Goal: Transaction & Acquisition: Register for event/course

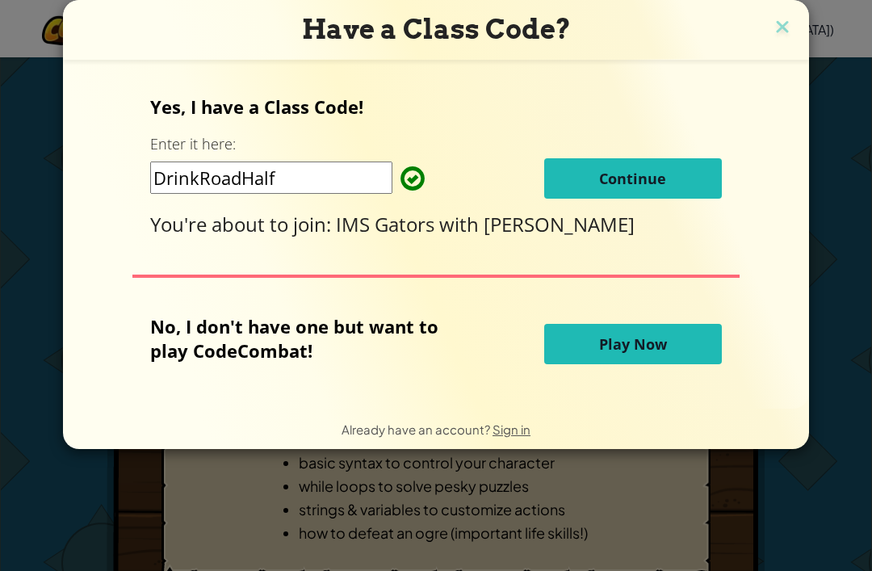
click at [683, 177] on button "Continue" at bounding box center [633, 178] width 178 height 40
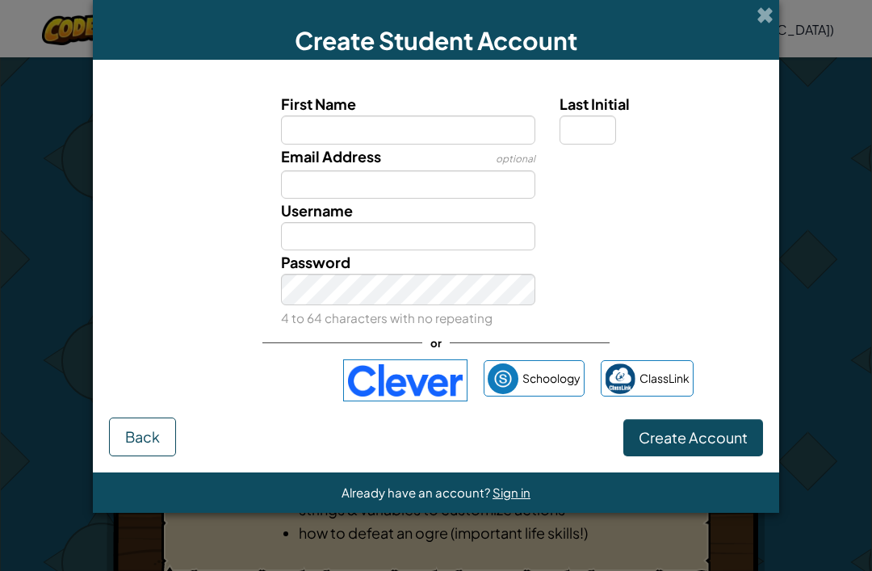
click at [270, 398] on div "Sign in with Google. Opens in new tab" at bounding box center [252, 380] width 149 height 36
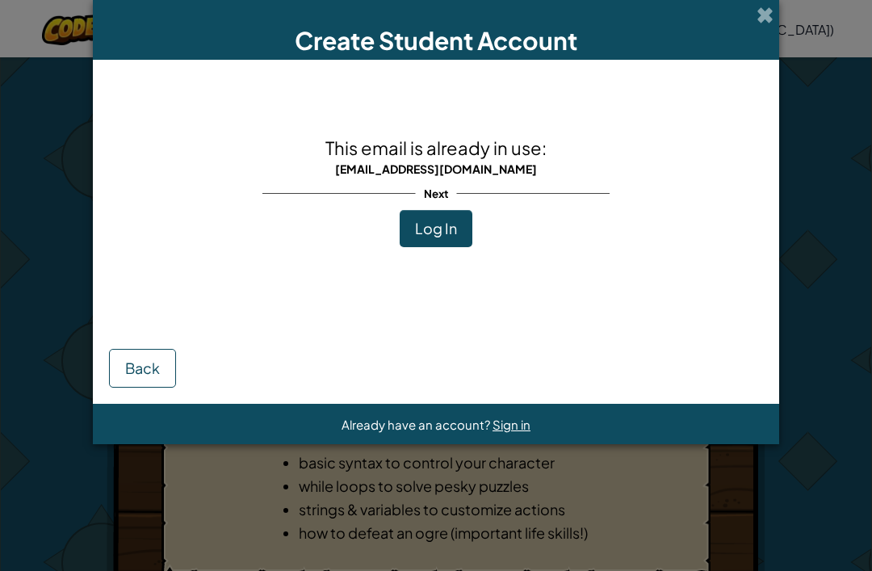
click at [769, 13] on span at bounding box center [764, 14] width 17 height 17
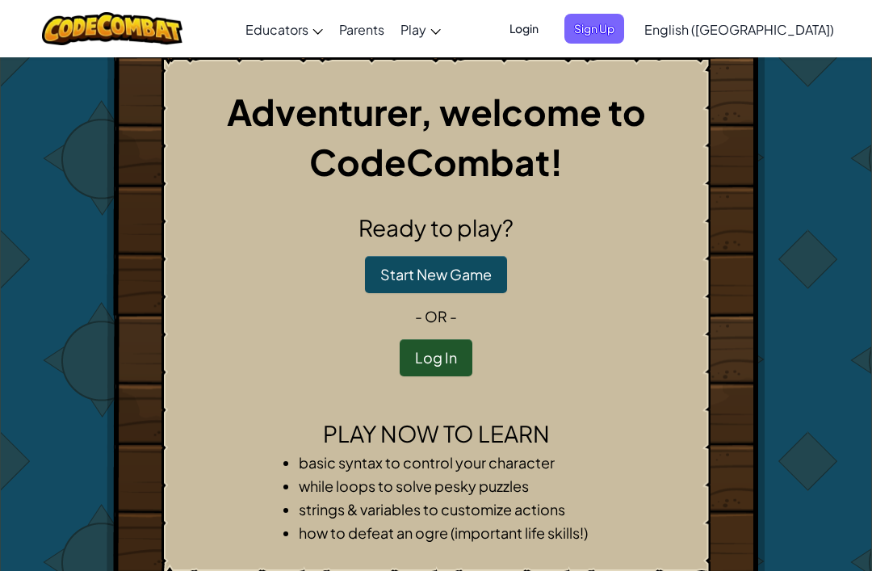
click at [434, 365] on button "Log In" at bounding box center [436, 357] width 73 height 37
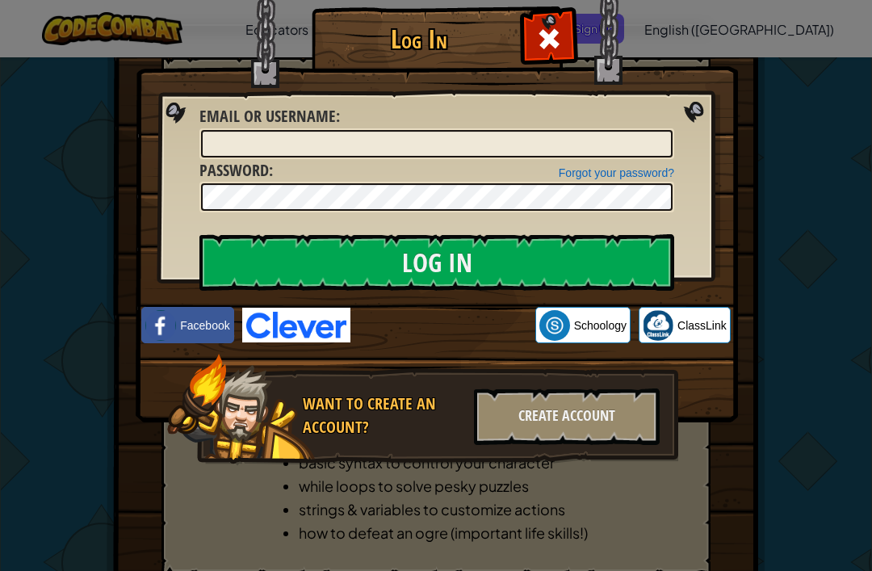
click at [425, 334] on div "Sign in with Google. Opens in new tab" at bounding box center [442, 326] width 169 height 36
